Goal: Transaction & Acquisition: Purchase product/service

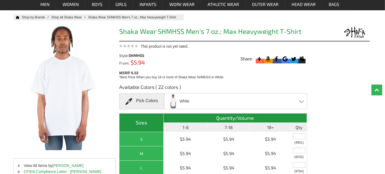
scroll to position [35, 0]
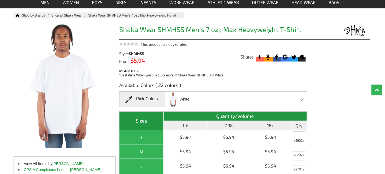
click at [216, 100] on div "White Black Brown Burgundy Cardinal Charcoal Gry Hth Dark Grey Gold [PERSON_NAM…" at bounding box center [235, 99] width 143 height 16
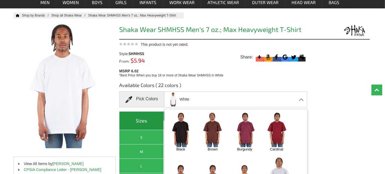
click at [191, 137] on img at bounding box center [181, 129] width 28 height 35
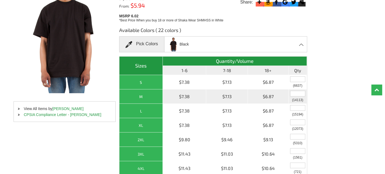
scroll to position [91, 0]
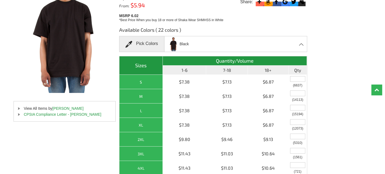
click at [17, 113] on li "CPSIA Compliance Letter - [PERSON_NAME]" at bounding box center [65, 114] width 102 height 6
click at [18, 114] on span at bounding box center [19, 115] width 2 height 2
click at [50, 114] on link "CPSIA Compliance Letter - [PERSON_NAME]" at bounding box center [62, 114] width 77 height 4
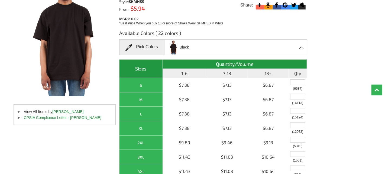
scroll to position [88, 0]
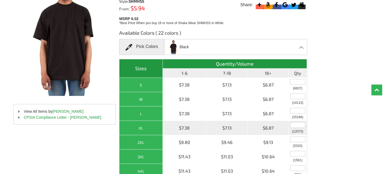
click at [300, 123] on input "text" at bounding box center [297, 125] width 15 height 6
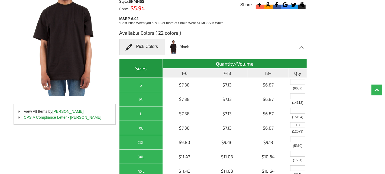
click at [329, 136] on div "Available Colors ( 22 colors ) Pick Colors Black Black Brown Burgundy Cardinal …" at bounding box center [244, 129] width 251 height 208
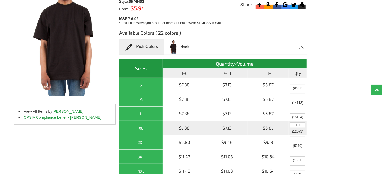
click at [303, 123] on input "10" at bounding box center [297, 125] width 15 height 6
type input "1"
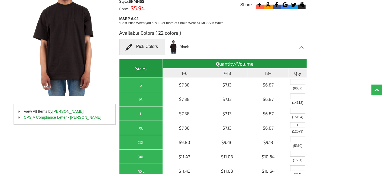
type input "10"
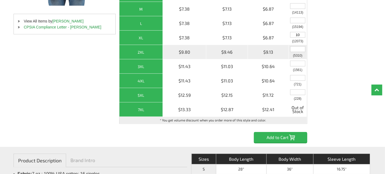
scroll to position [178, 0]
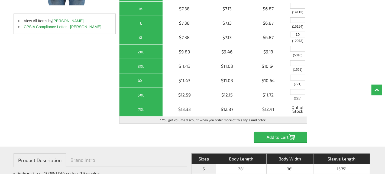
click at [292, 141] on input "Add to Cart" at bounding box center [280, 137] width 53 height 11
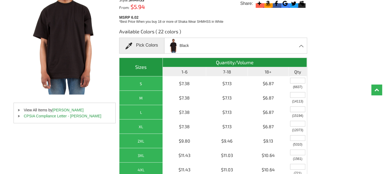
scroll to position [89, 0]
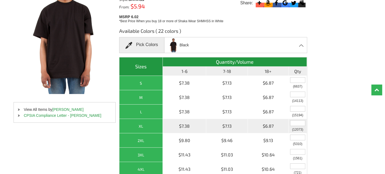
click at [299, 123] on input "text" at bounding box center [297, 123] width 15 height 6
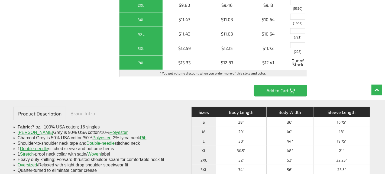
scroll to position [225, 0]
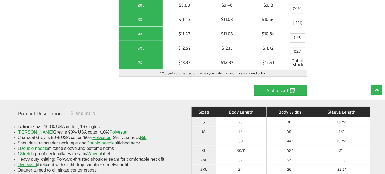
type input "10"
click at [286, 88] on input "Add to Cart" at bounding box center [280, 90] width 53 height 11
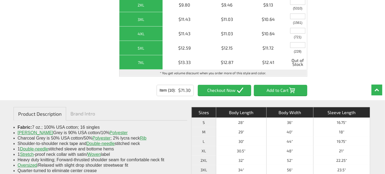
click at [264, 91] on input "Add to Cart" at bounding box center [280, 90] width 53 height 11
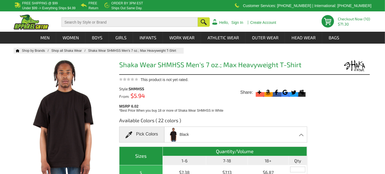
click at [354, 21] on link "Checkout Now (10)" at bounding box center [354, 19] width 32 height 5
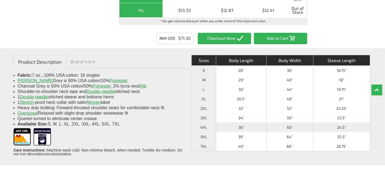
scroll to position [277, 0]
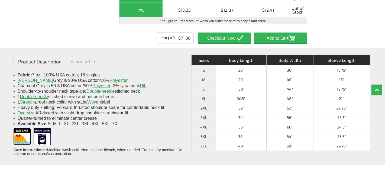
click at [228, 36] on input "Item (10)" at bounding box center [224, 38] width 53 height 11
